Goal: Information Seeking & Learning: Learn about a topic

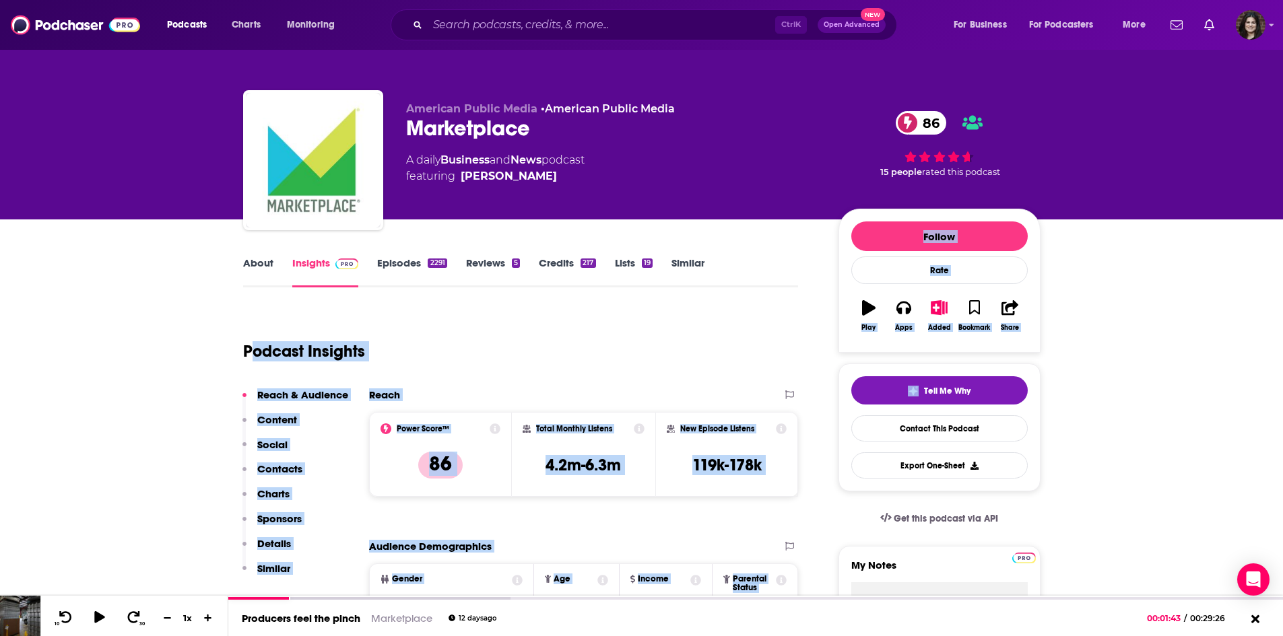
drag, startPoint x: 0, startPoint y: 0, endPoint x: 245, endPoint y: 329, distance: 410.5
click at [252, 274] on link "About" at bounding box center [258, 272] width 30 height 31
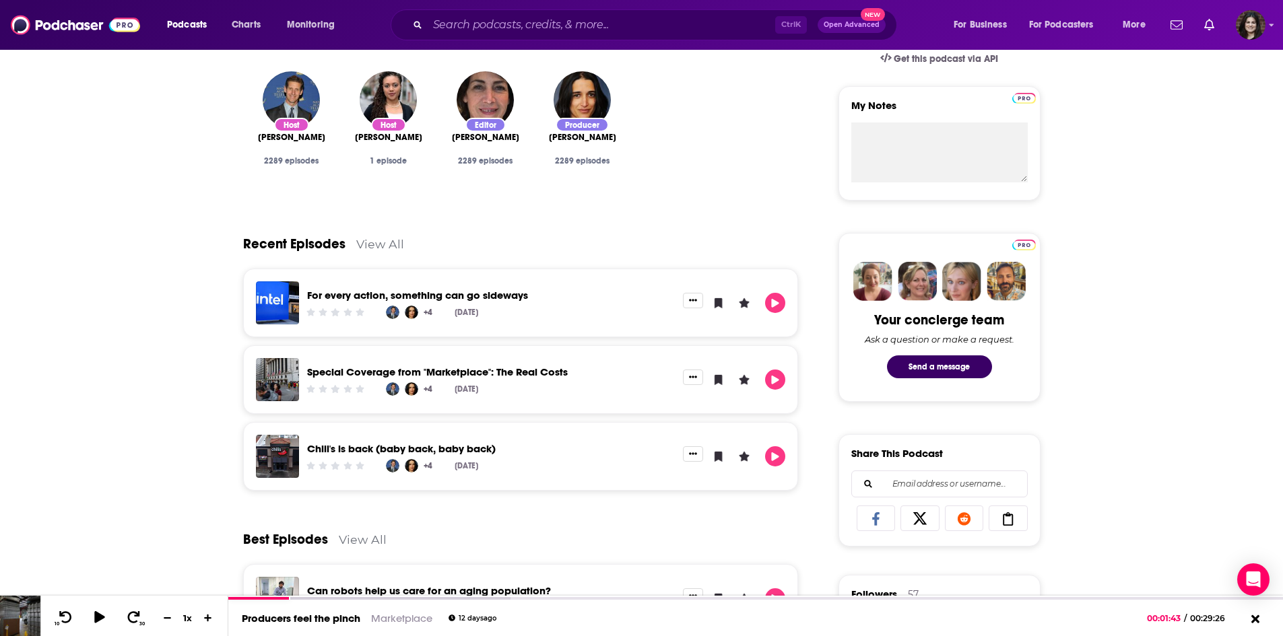
scroll to position [454, 0]
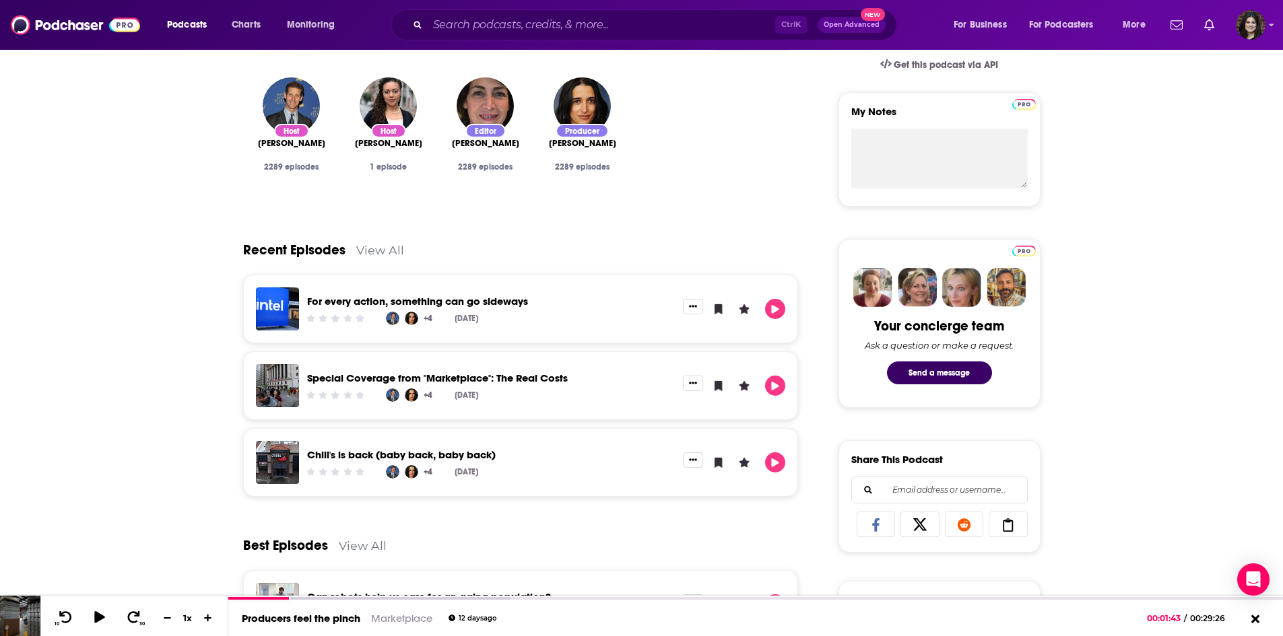
click at [365, 240] on div "Recent Episodes View All" at bounding box center [521, 241] width 556 height 65
click at [370, 245] on link "View All" at bounding box center [380, 250] width 48 height 14
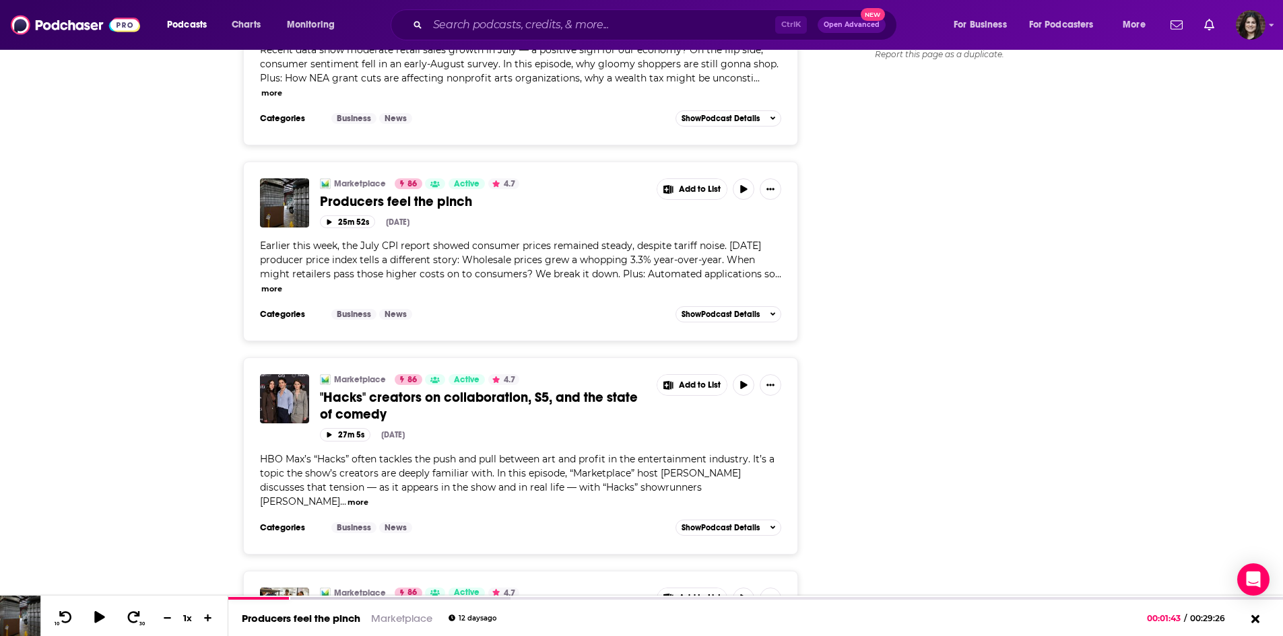
scroll to position [1818, 0]
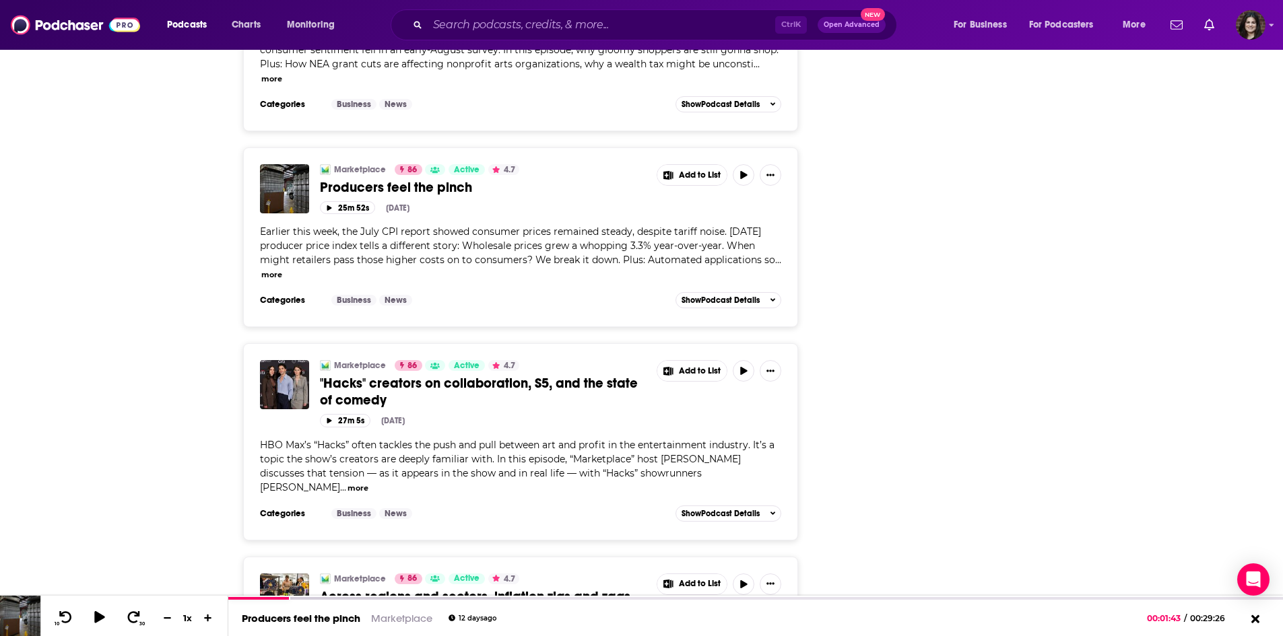
click at [360, 164] on div "Marketplace 86 Active 4.7 Producers feel the pinch" at bounding box center [483, 180] width 327 height 32
click at [364, 179] on span "Producers feel the pinch" at bounding box center [396, 187] width 152 height 17
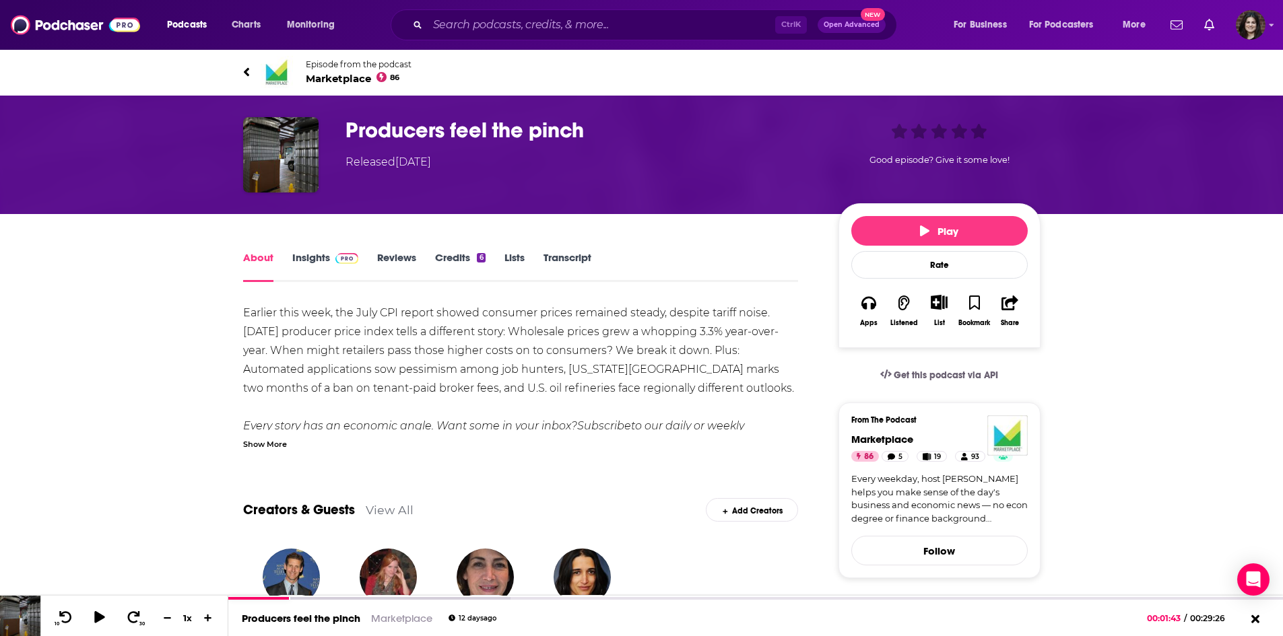
scroll to position [1, 0]
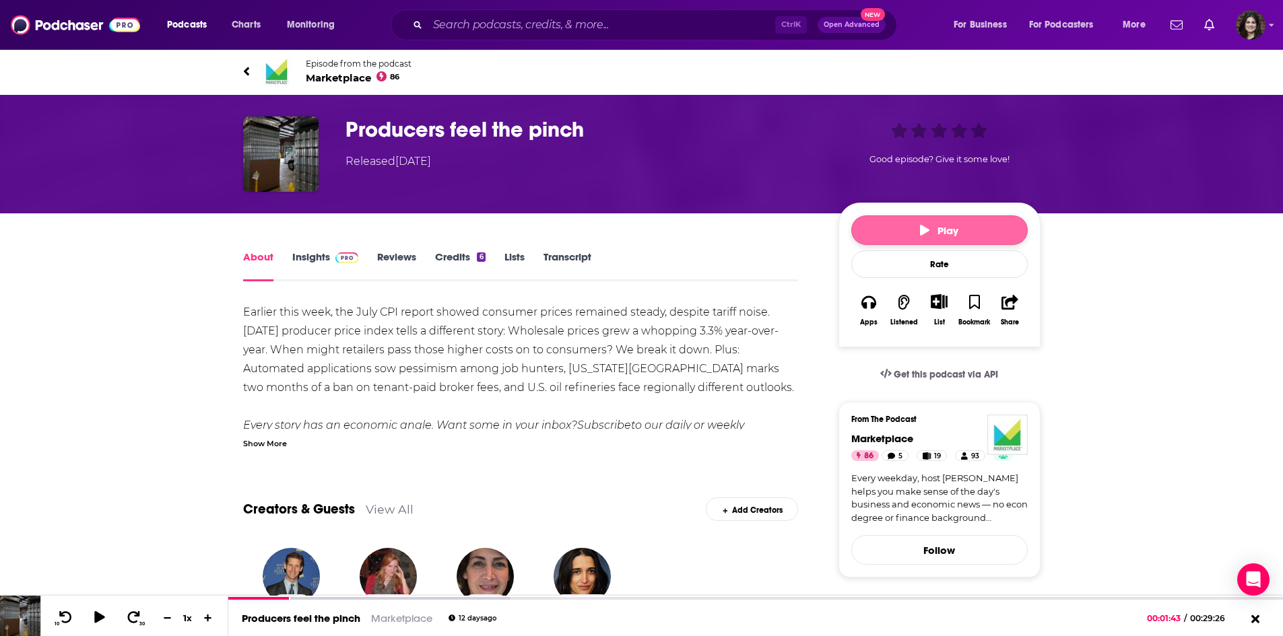
click at [908, 228] on button "Play" at bounding box center [939, 231] width 176 height 30
click at [306, 599] on div "00:02:11" at bounding box center [755, 599] width 1055 height 5
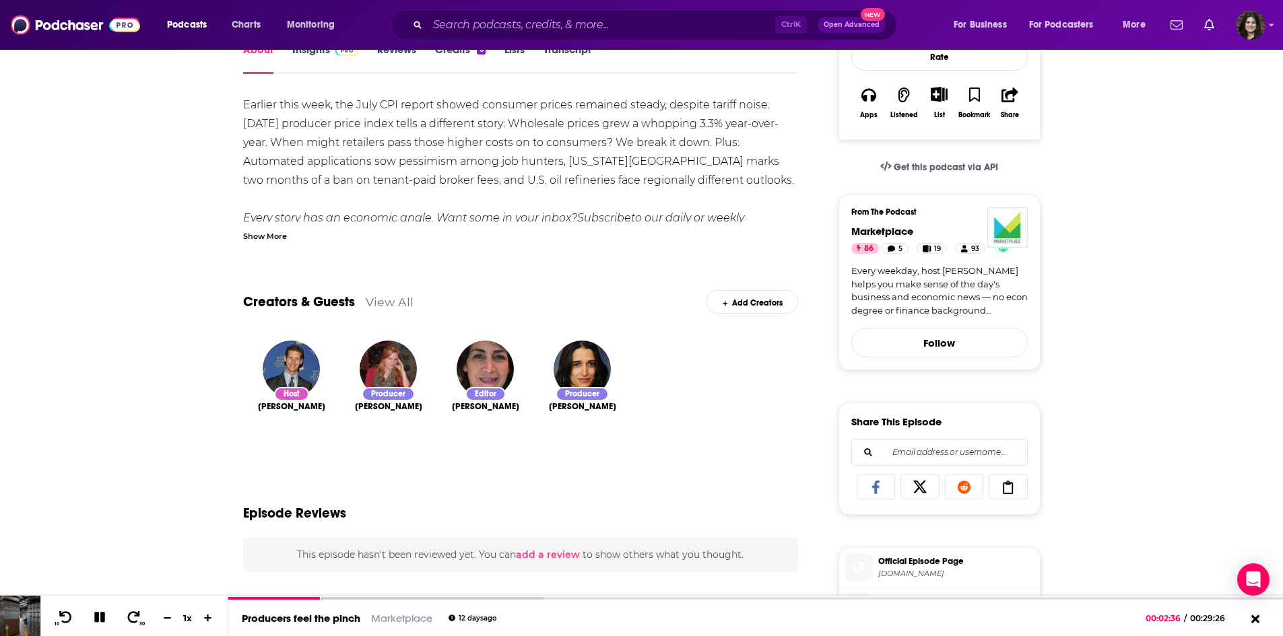
scroll to position [209, 0]
click at [317, 599] on div at bounding box center [276, 599] width 96 height 5
click at [311, 599] on div at bounding box center [269, 599] width 83 height 5
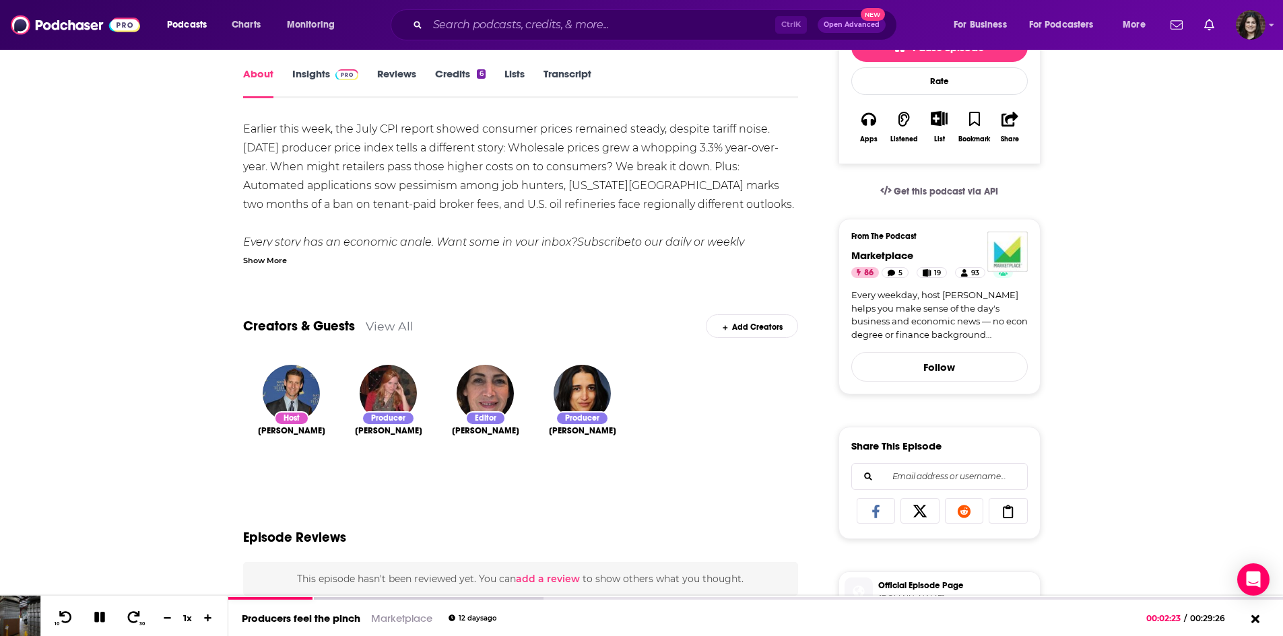
scroll to position [183, 0]
click at [100, 621] on icon at bounding box center [99, 617] width 18 height 19
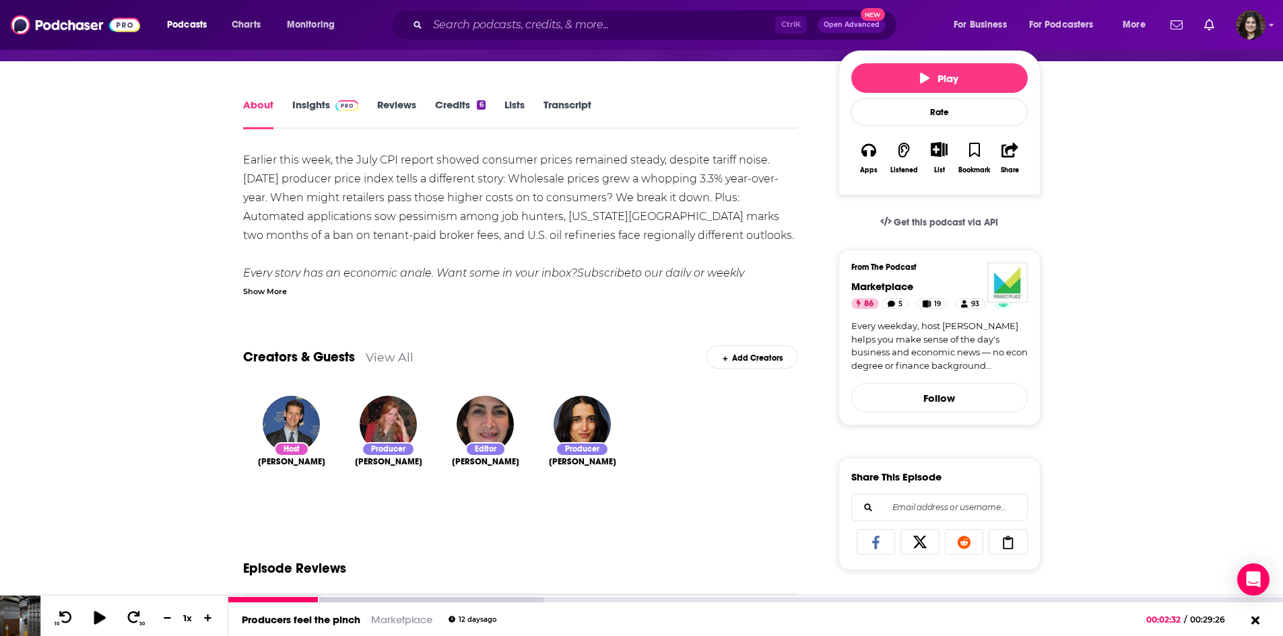
click at [88, 614] on button at bounding box center [100, 618] width 26 height 19
click at [100, 618] on icon at bounding box center [99, 617] width 15 height 12
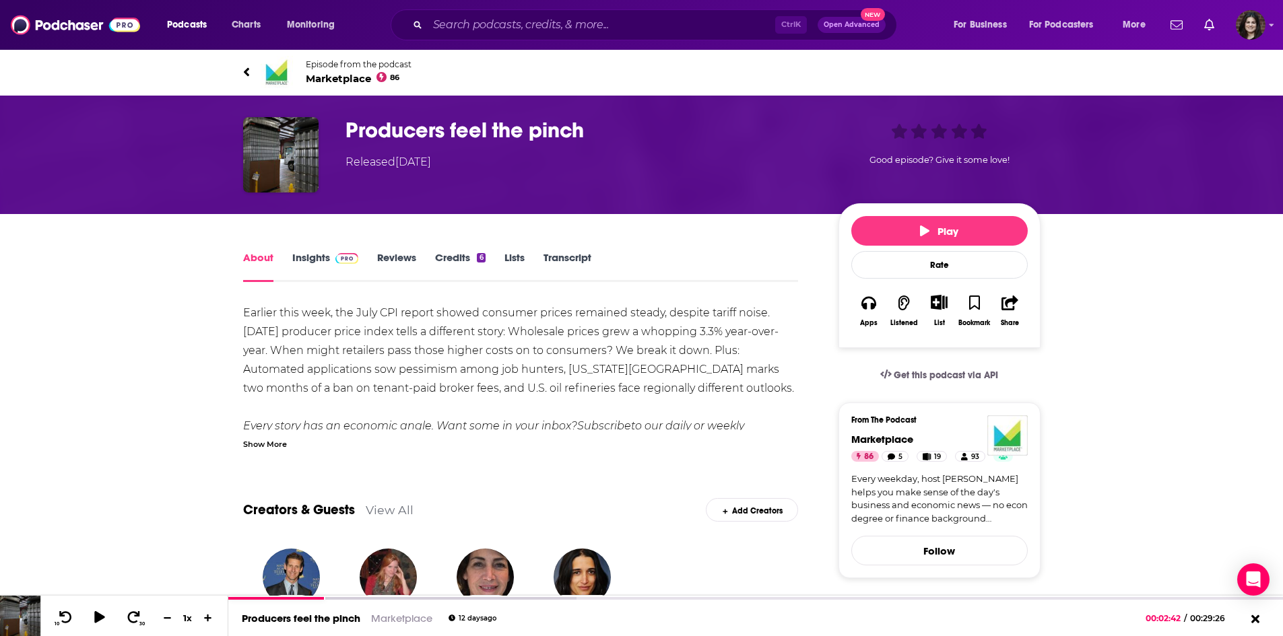
scroll to position [1, 0]
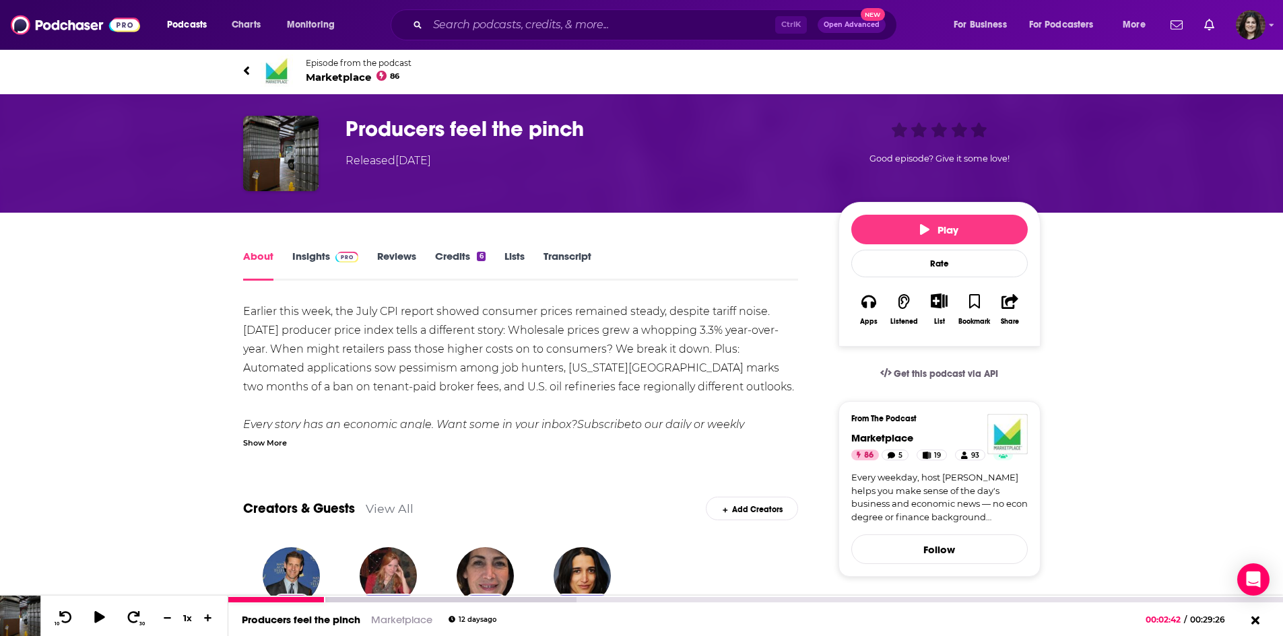
click at [95, 628] on div "10 30 1 x" at bounding box center [134, 616] width 188 height 40
click at [96, 621] on icon at bounding box center [99, 617] width 11 height 13
click at [59, 616] on icon at bounding box center [65, 617] width 17 height 13
click at [95, 612] on icon at bounding box center [99, 617] width 15 height 12
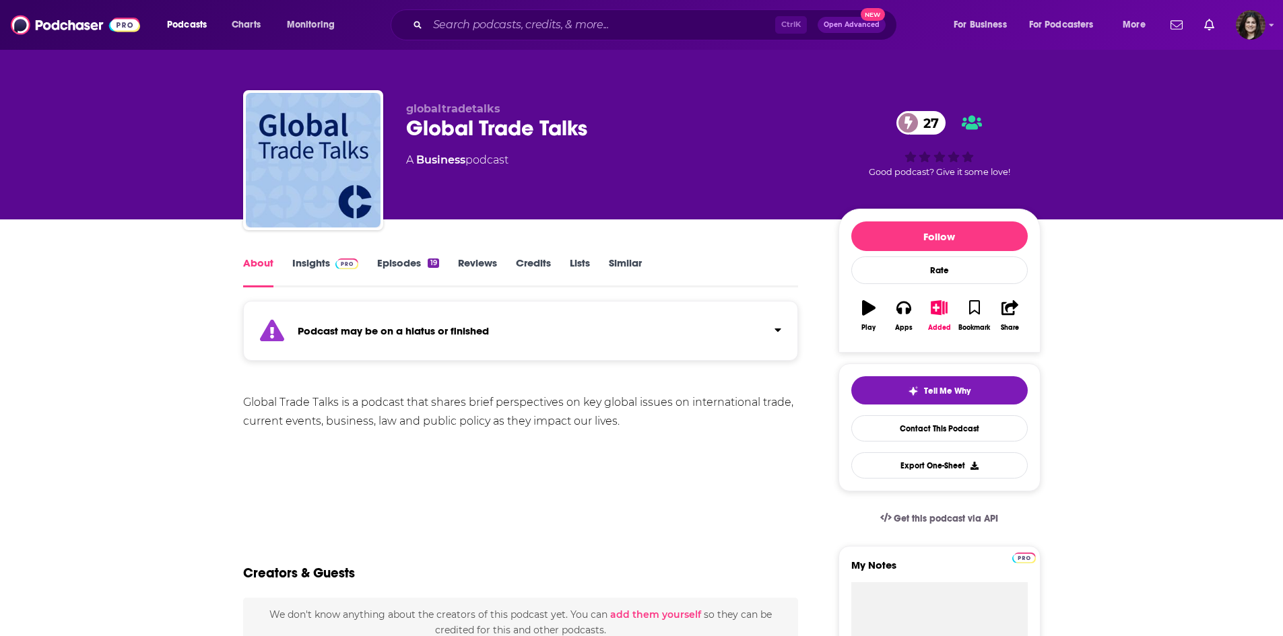
click at [314, 273] on link "Insights" at bounding box center [325, 272] width 67 height 31
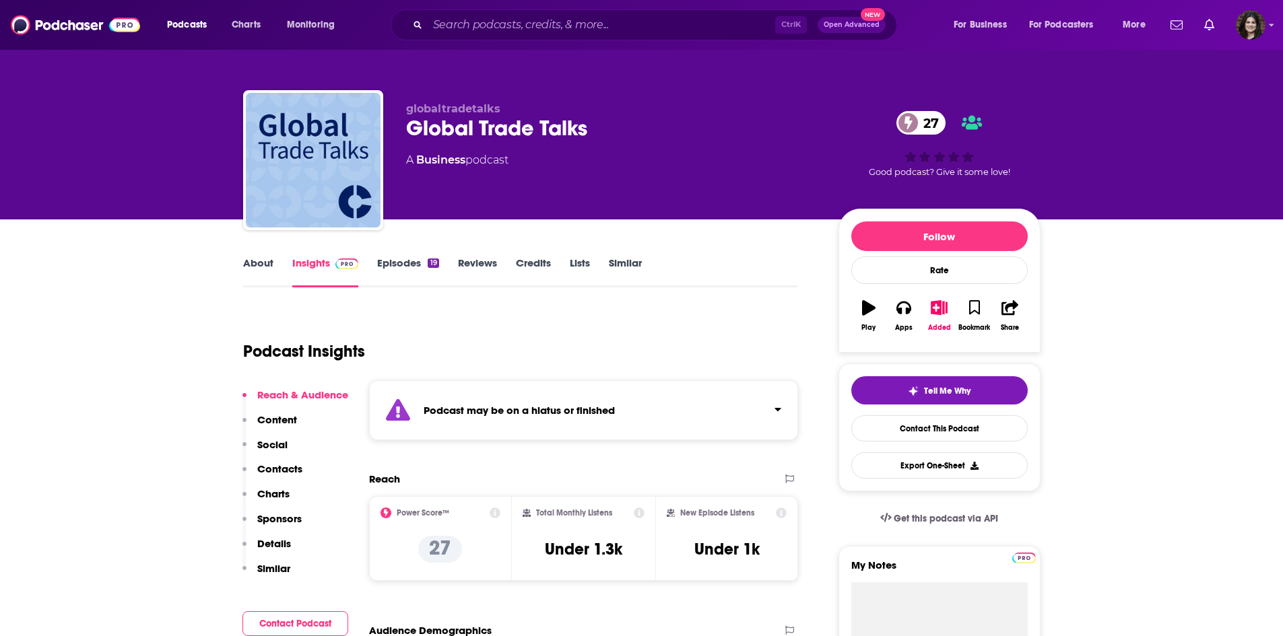
click at [384, 261] on link "Episodes 19" at bounding box center [407, 272] width 61 height 31
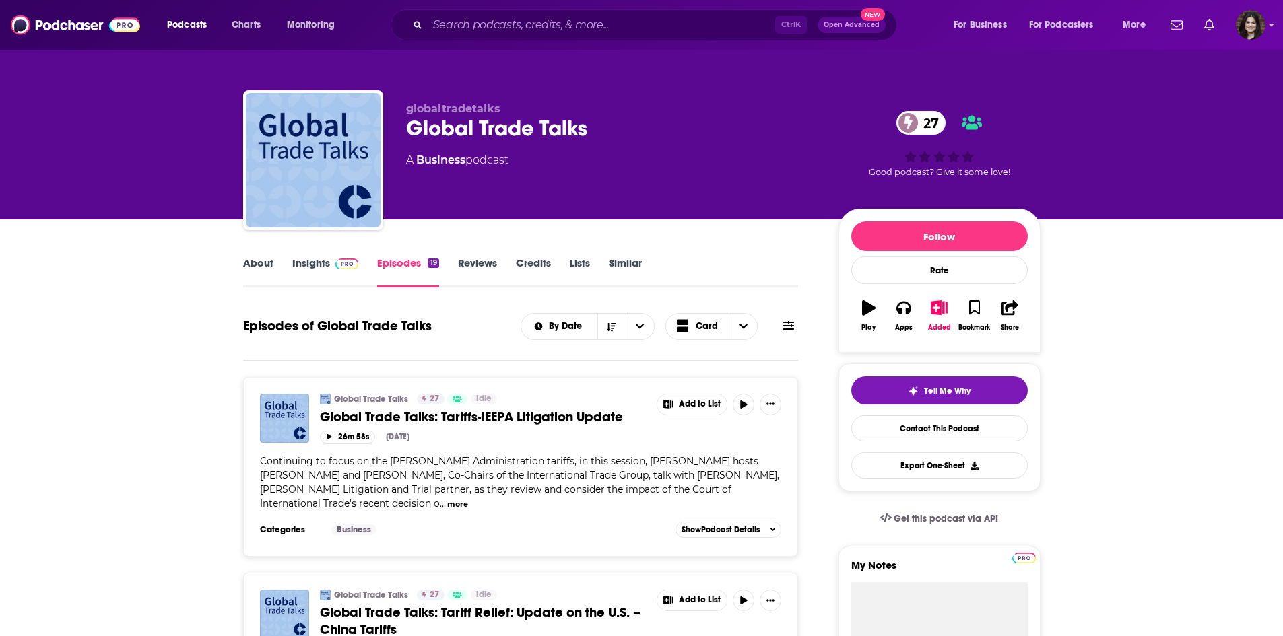
click at [484, 419] on span "Global Trade Talks: Tariffs-IEEPA Litigation Update" at bounding box center [471, 417] width 303 height 17
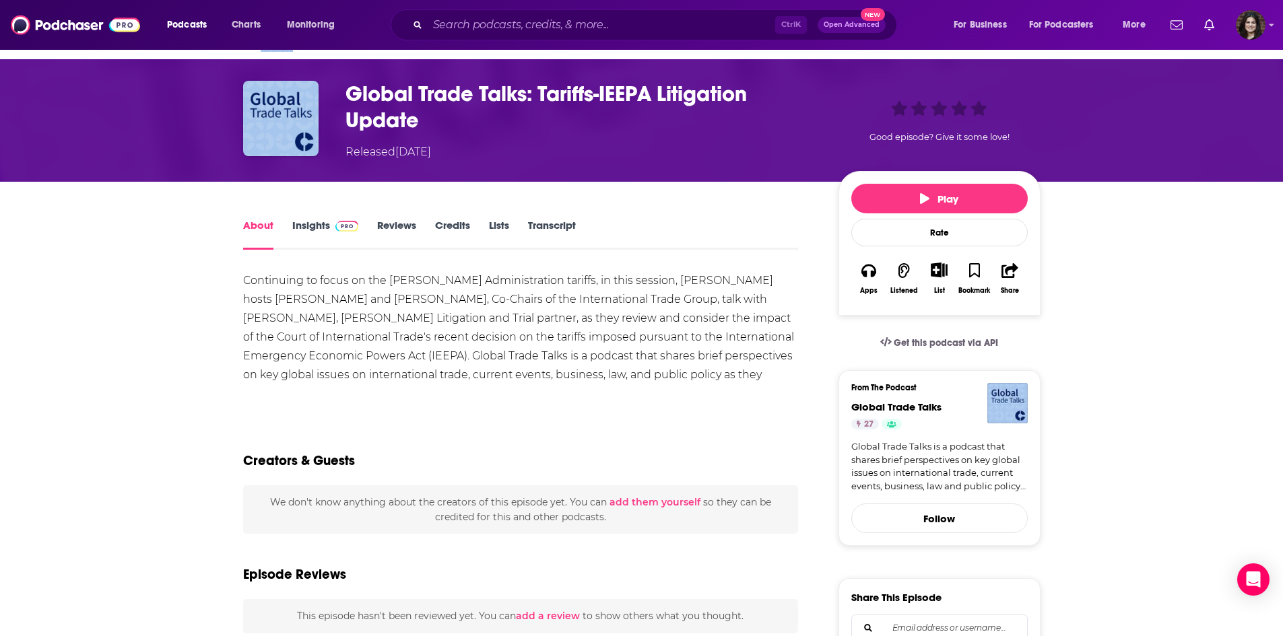
scroll to position [37, 0]
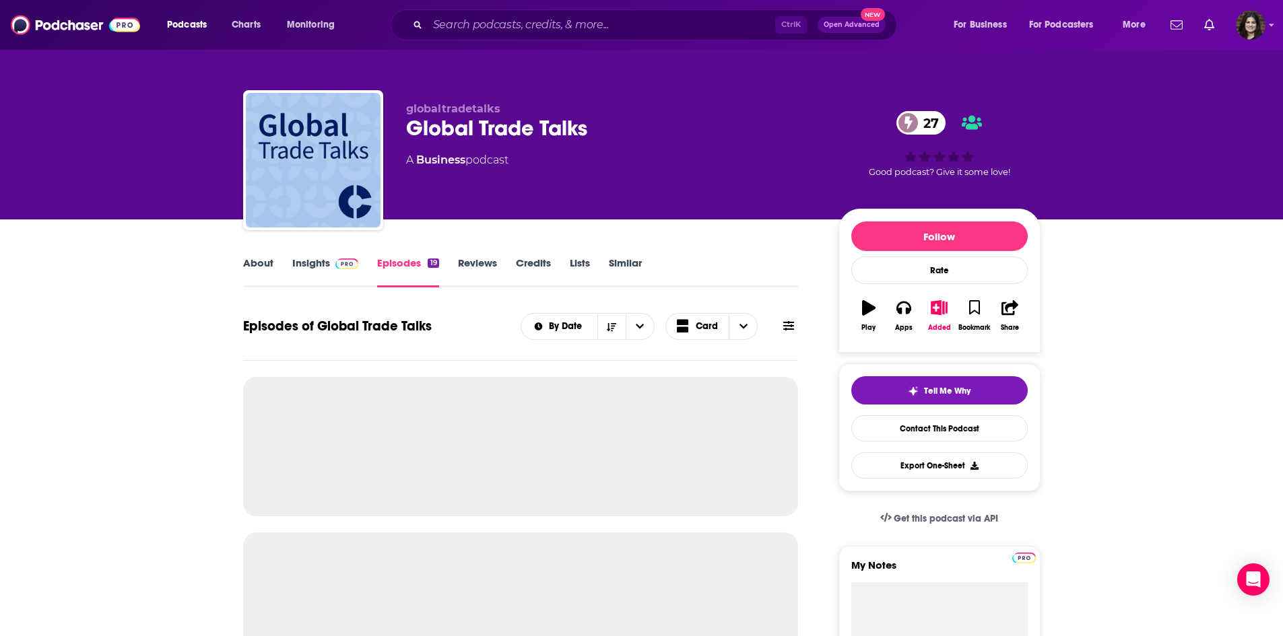
click at [264, 267] on link "About" at bounding box center [258, 272] width 30 height 31
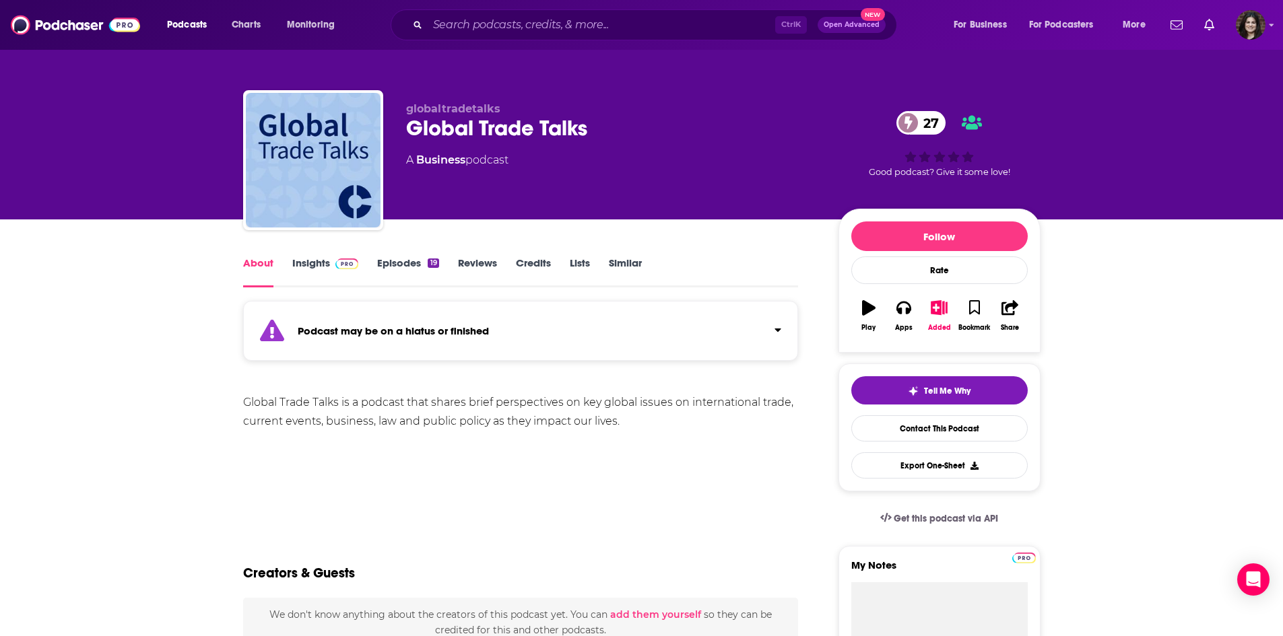
click at [312, 268] on link "Insights" at bounding box center [325, 272] width 67 height 31
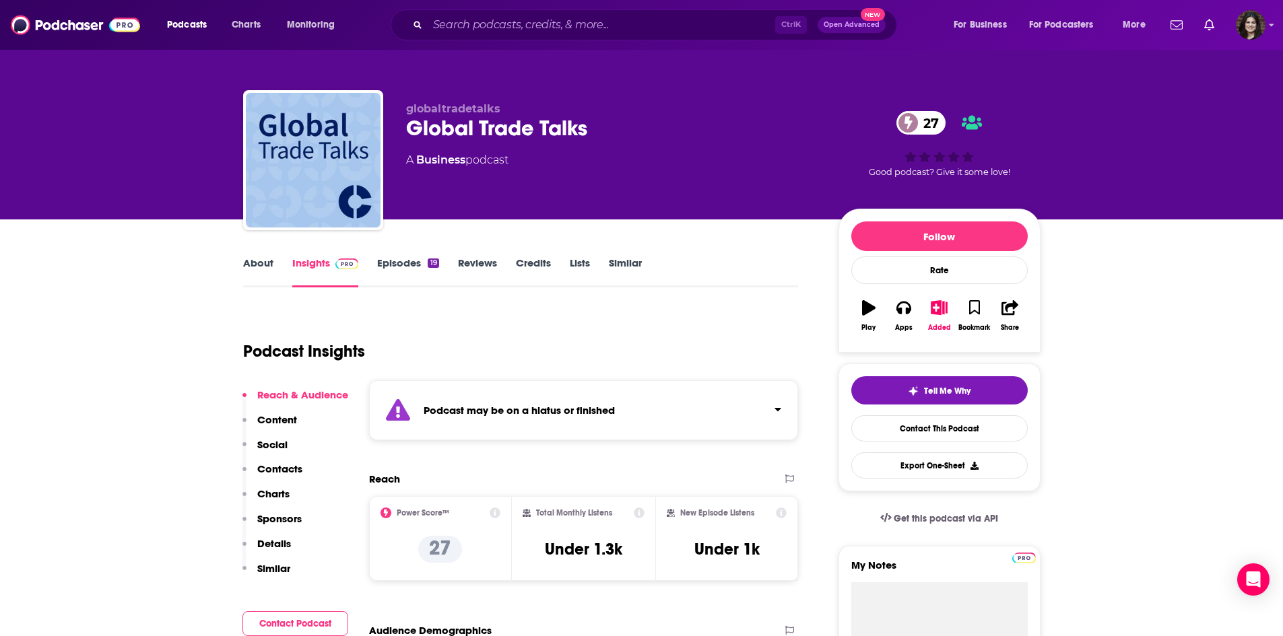
click at [287, 471] on p "Contacts" at bounding box center [279, 469] width 45 height 13
click at [402, 269] on link "Episodes 19" at bounding box center [407, 272] width 61 height 31
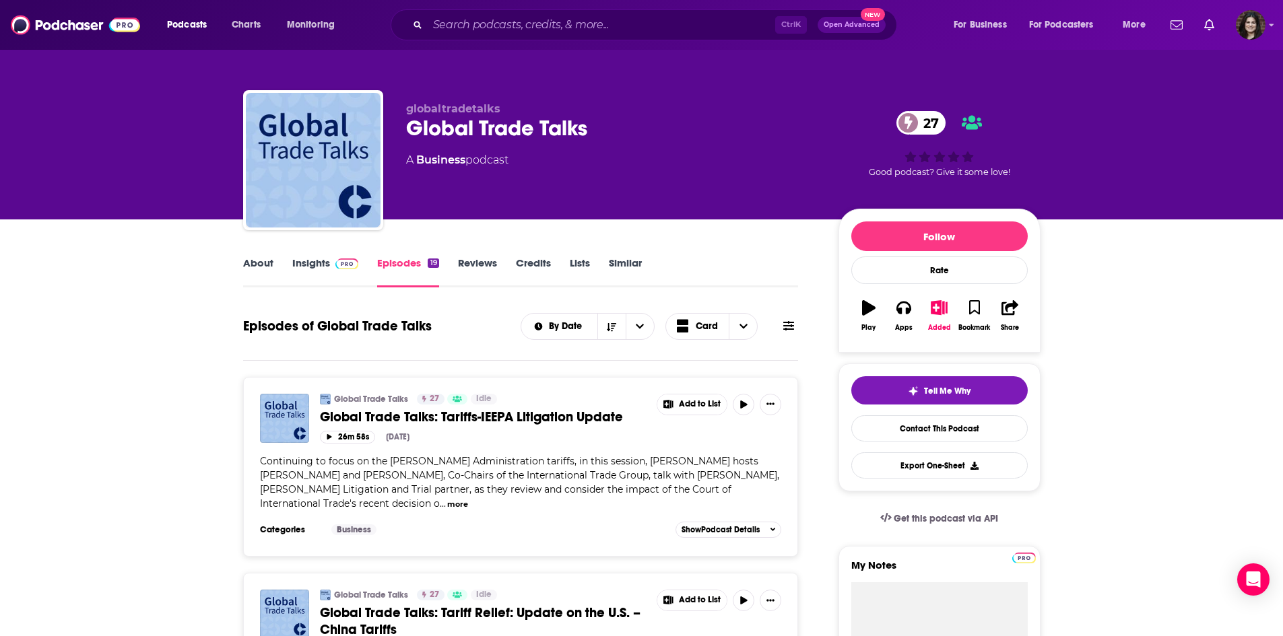
click at [381, 409] on span "Global Trade Talks: Tariffs-IEEPA Litigation Update" at bounding box center [471, 417] width 303 height 17
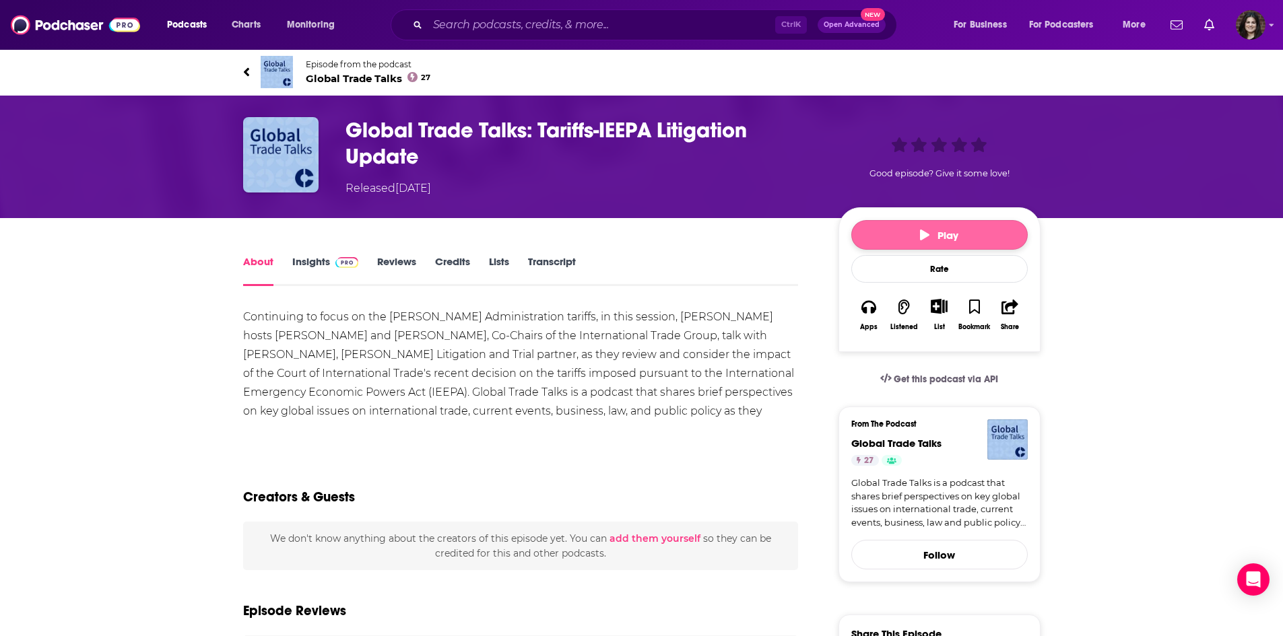
click at [894, 234] on button "Play" at bounding box center [939, 235] width 176 height 30
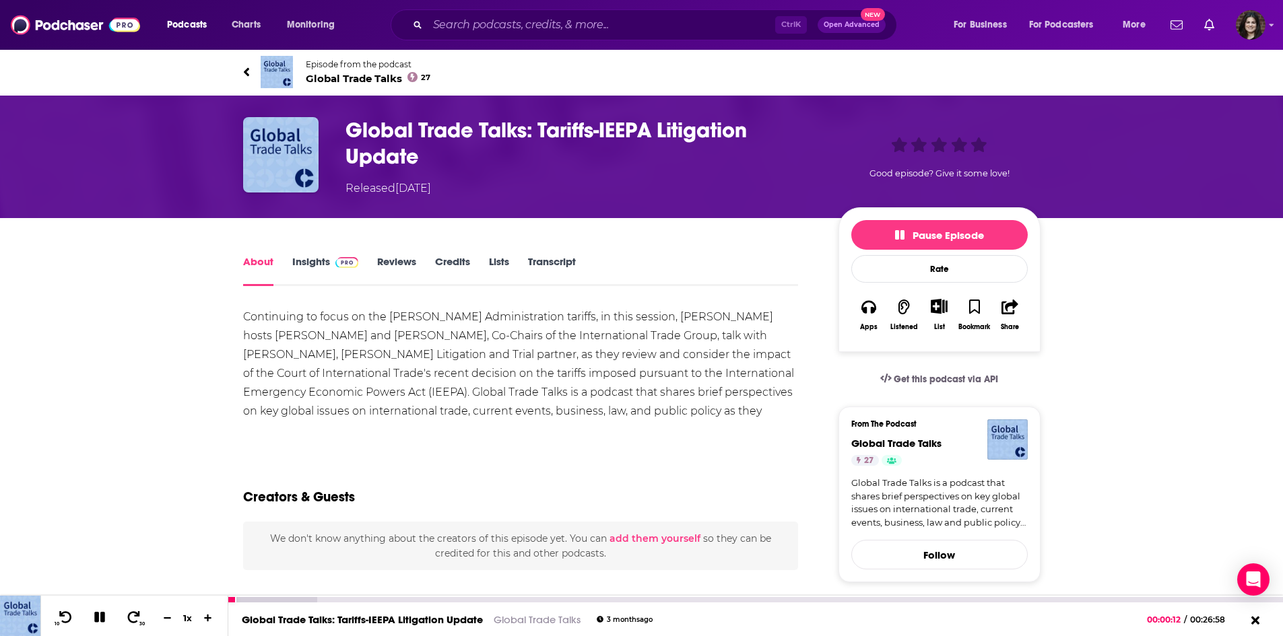
click at [100, 621] on icon at bounding box center [99, 617] width 15 height 12
drag, startPoint x: 700, startPoint y: 316, endPoint x: 310, endPoint y: 340, distance: 390.7
click at [310, 340] on div "Continuing to focus on the Trump Administration tariffs, in this session, Crowe…" at bounding box center [521, 374] width 556 height 132
copy div "Nicole Simonian and Dj Wolff"
click at [481, 352] on div "Continuing to focus on the Trump Administration tariffs, in this session, Crowe…" at bounding box center [521, 374] width 556 height 132
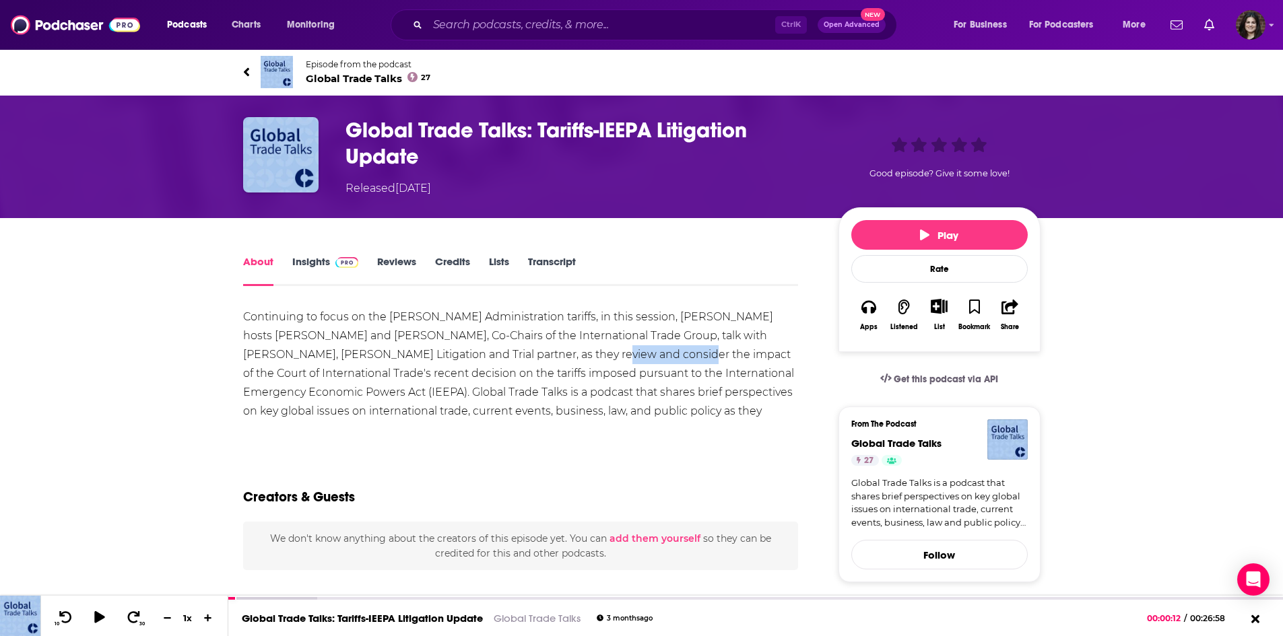
drag, startPoint x: 484, startPoint y: 354, endPoint x: 568, endPoint y: 356, distance: 83.5
click at [568, 356] on div "Continuing to focus on the Trump Administration tariffs, in this session, Crowe…" at bounding box center [521, 374] width 556 height 132
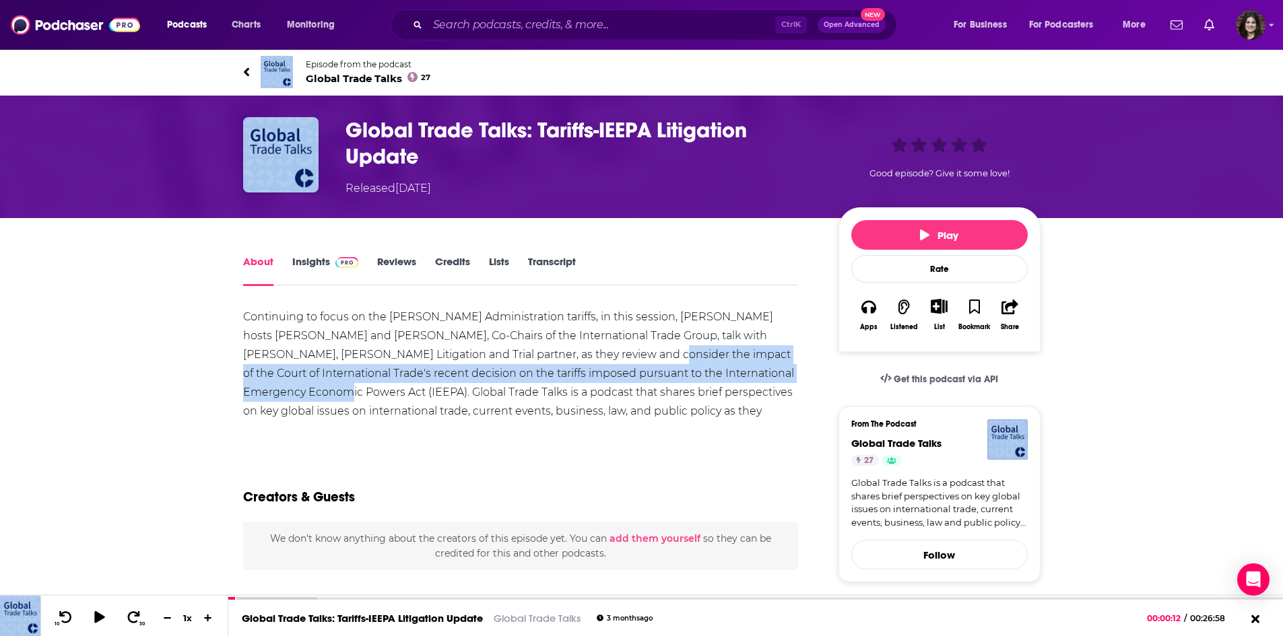
drag, startPoint x: 746, startPoint y: 379, endPoint x: 536, endPoint y: 347, distance: 212.6
click at [536, 347] on div "Continuing to focus on the Trump Administration tariffs, in this session, Crowe…" at bounding box center [521, 374] width 556 height 132
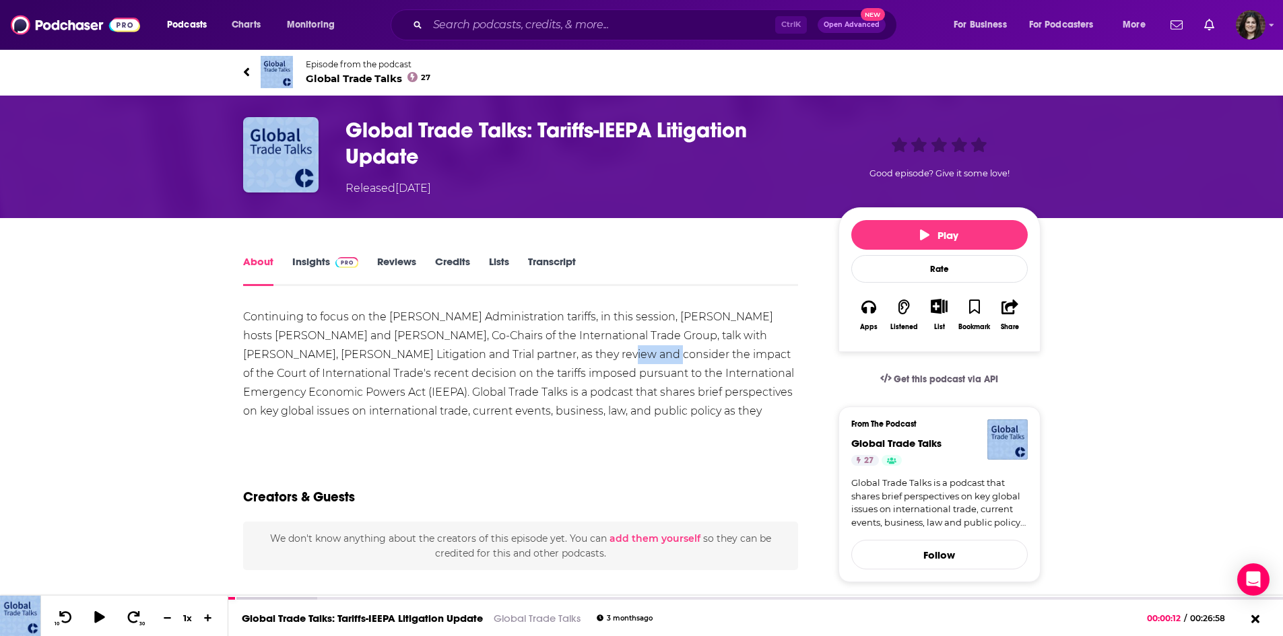
drag, startPoint x: 534, startPoint y: 347, endPoint x: 488, endPoint y: 350, distance: 45.9
click at [488, 350] on div "Continuing to focus on the Trump Administration tariffs, in this session, Crowe…" at bounding box center [521, 374] width 556 height 132
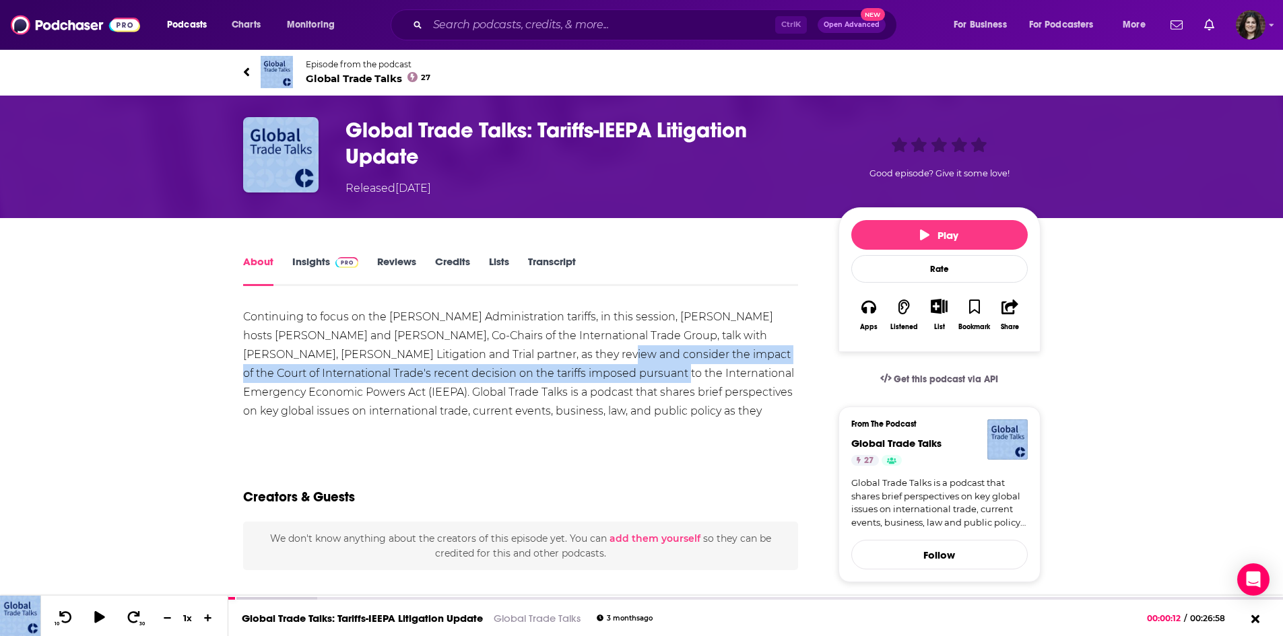
drag, startPoint x: 486, startPoint y: 350, endPoint x: 530, endPoint y: 370, distance: 48.8
click at [530, 370] on div "Continuing to focus on the Trump Administration tariffs, in this session, Crowe…" at bounding box center [521, 374] width 556 height 132
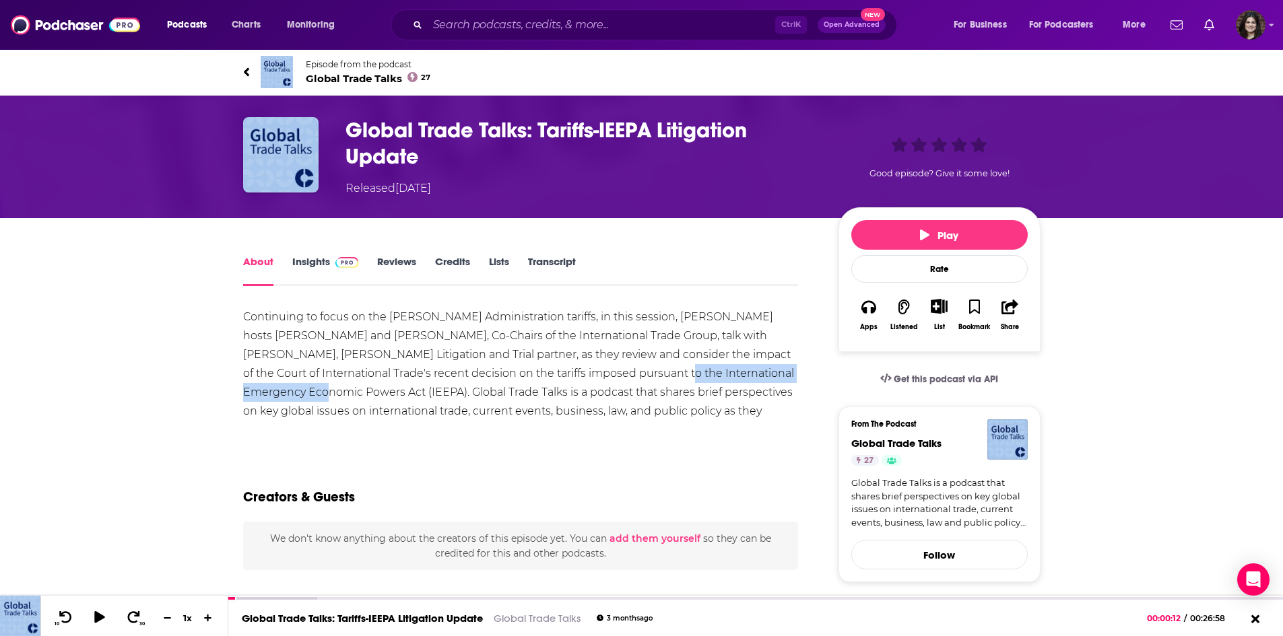
drag, startPoint x: 566, startPoint y: 368, endPoint x: 733, endPoint y: 372, distance: 167.1
click at [733, 372] on div "Continuing to focus on the Trump Administration tariffs, in this session, Crowe…" at bounding box center [521, 374] width 556 height 132
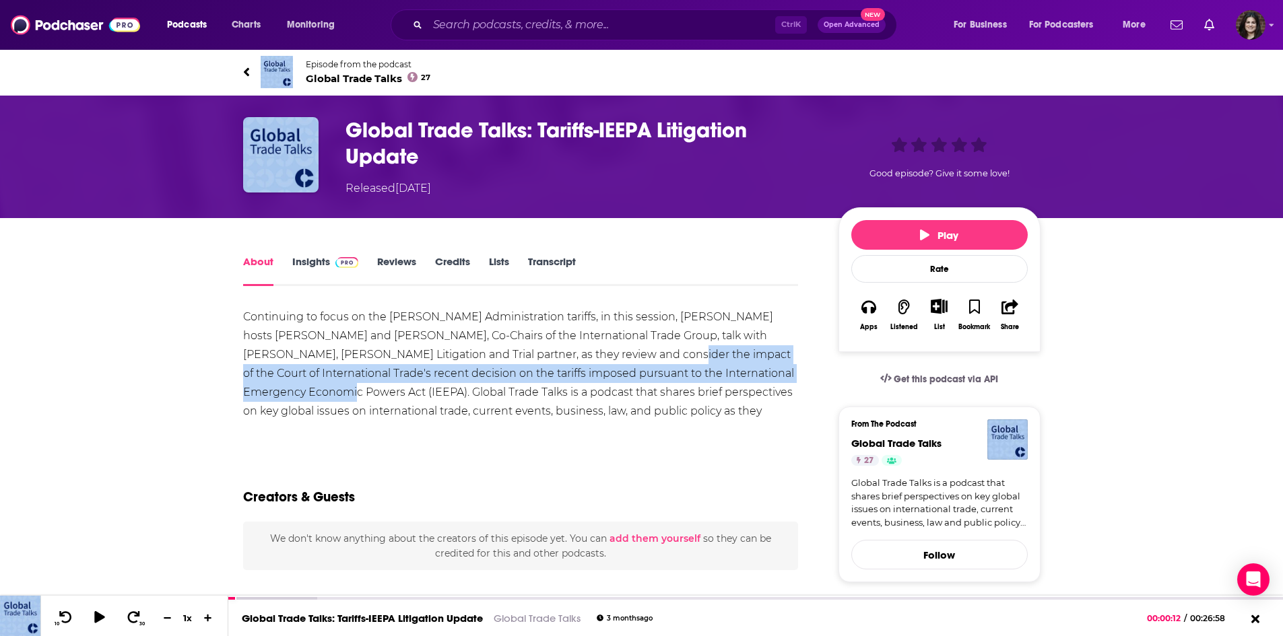
drag, startPoint x: 750, startPoint y: 374, endPoint x: 554, endPoint y: 356, distance: 196.8
click at [554, 356] on div "Continuing to focus on the Trump Administration tariffs, in this session, Crowe…" at bounding box center [521, 374] width 556 height 132
copy div "Court of International Trade's recent decision on the tariffs imposed pursuant …"
